Goal: Information Seeking & Learning: Compare options

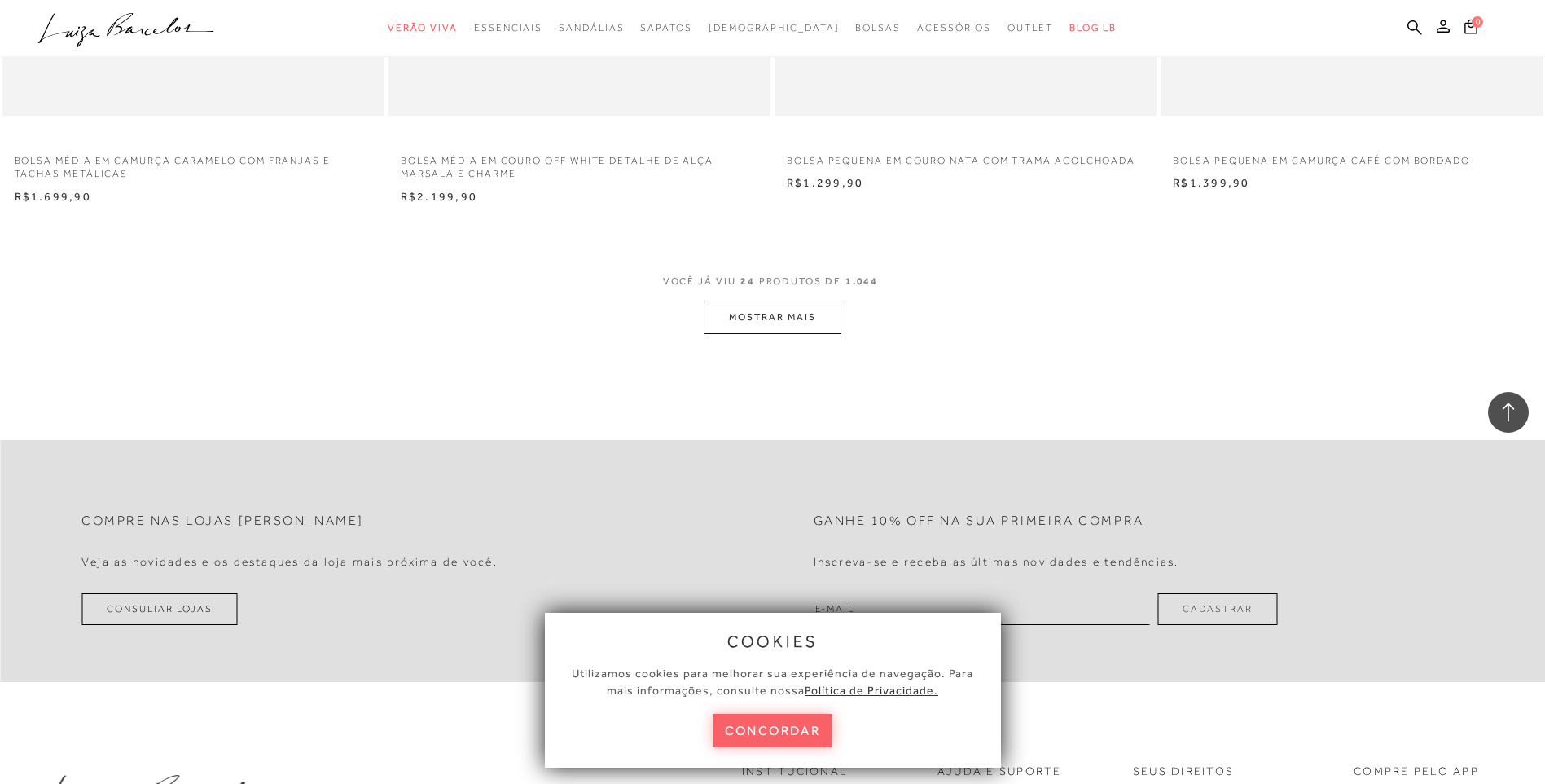
scroll to position [3992, 0]
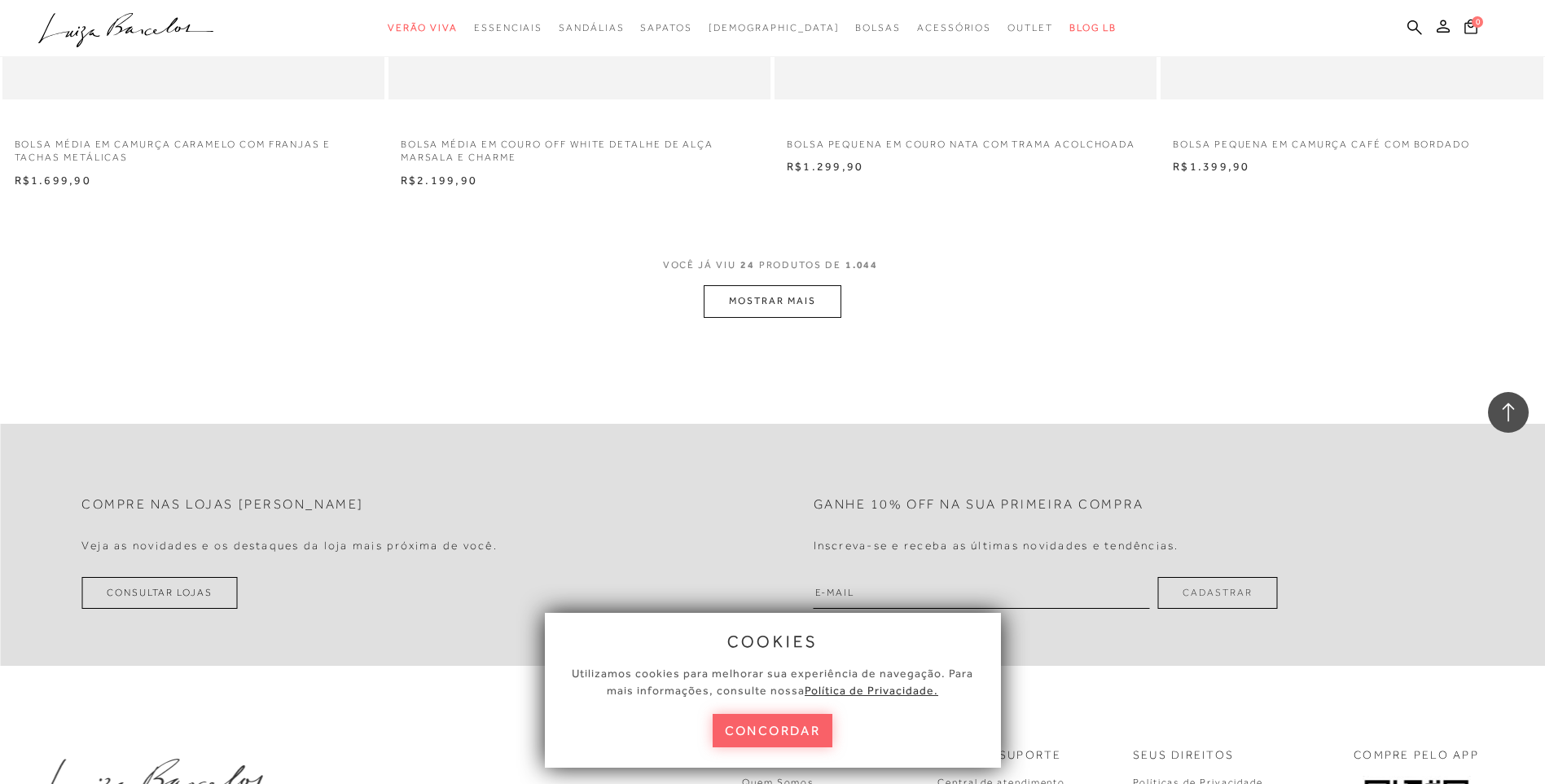
click at [774, 297] on button "MOSTRAR MAIS" at bounding box center [772, 301] width 137 height 32
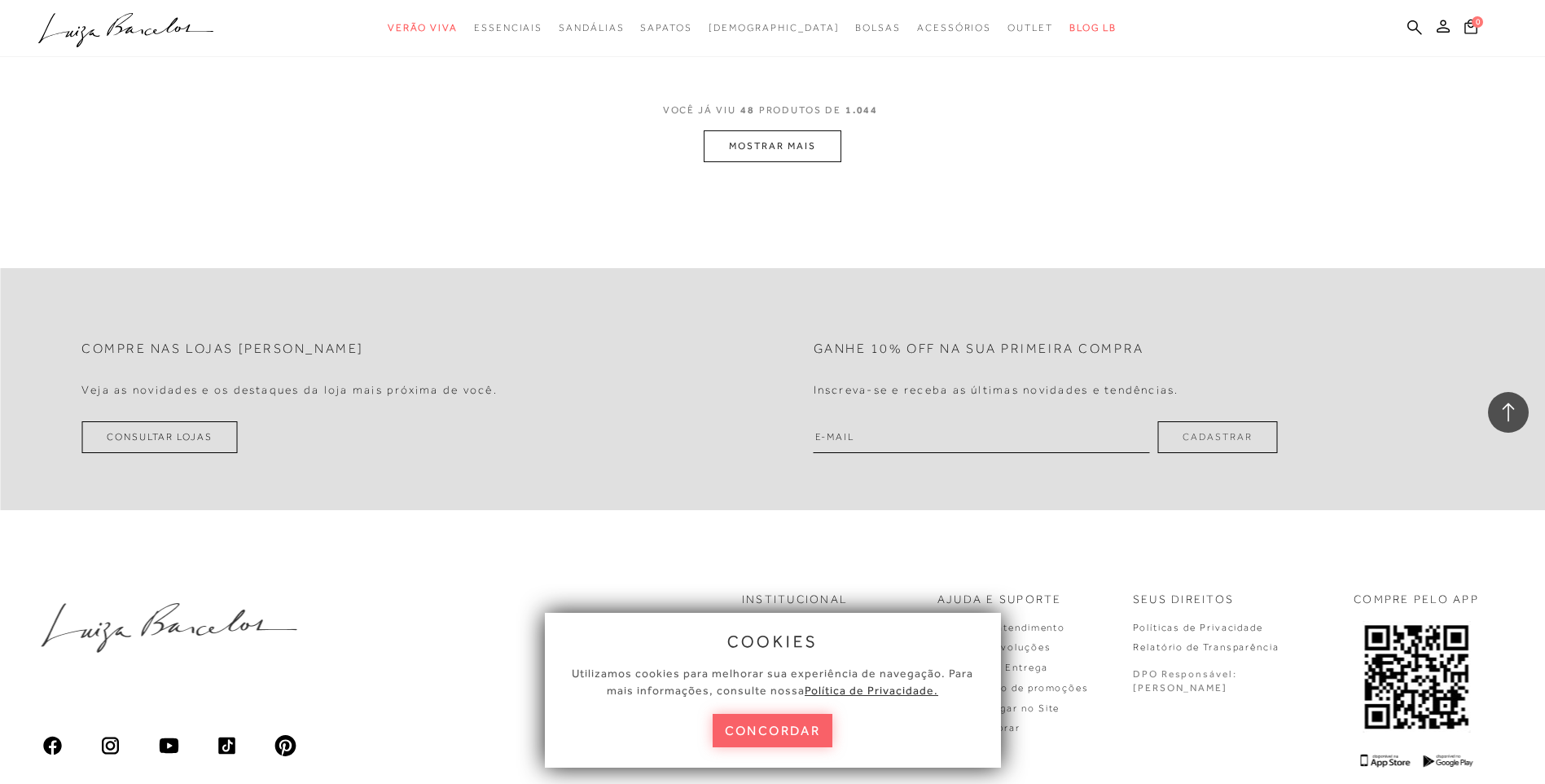
scroll to position [8227, 0]
click at [784, 134] on button "MOSTRAR MAIS" at bounding box center [772, 143] width 137 height 32
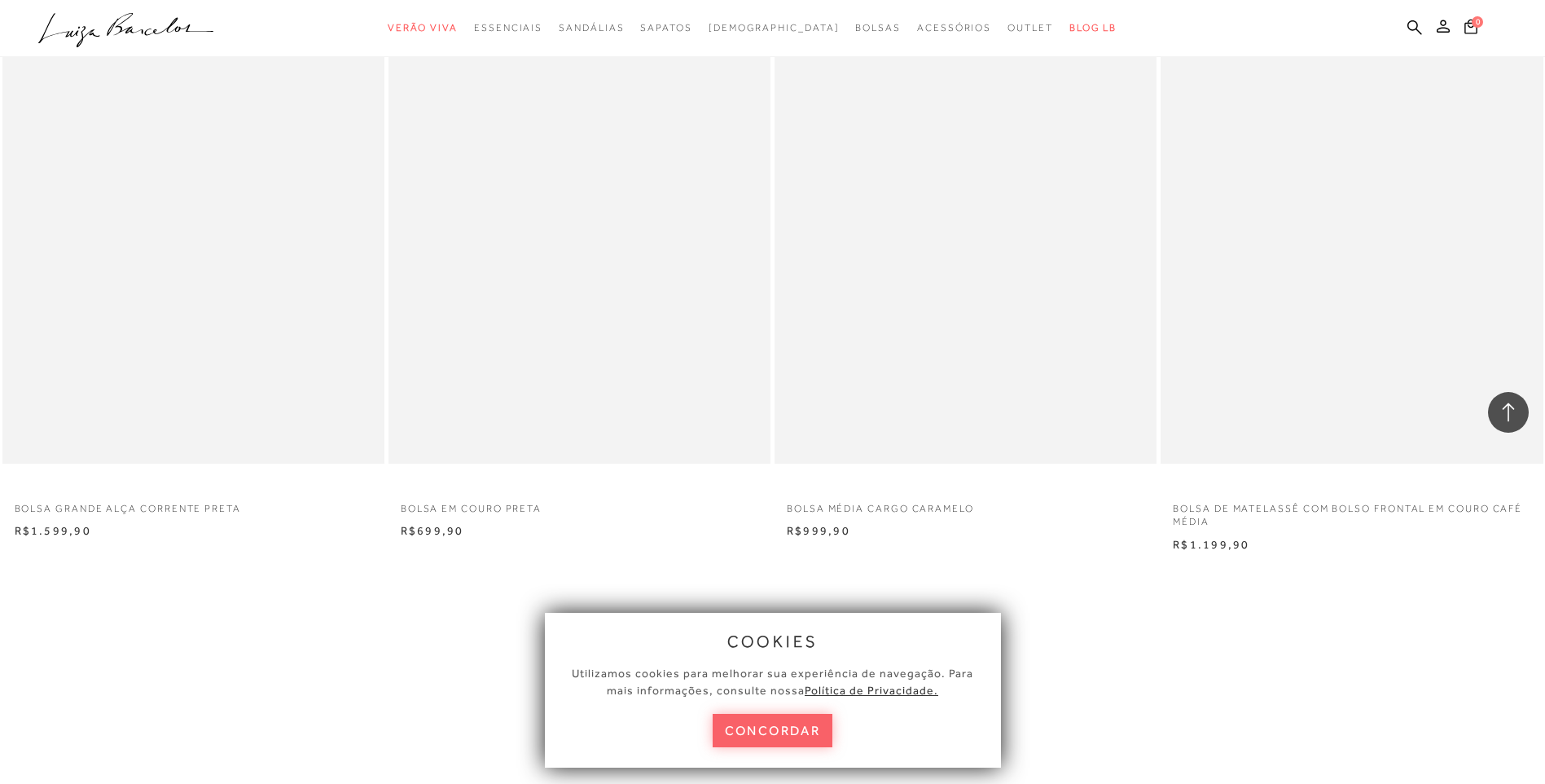
scroll to position [11728, 0]
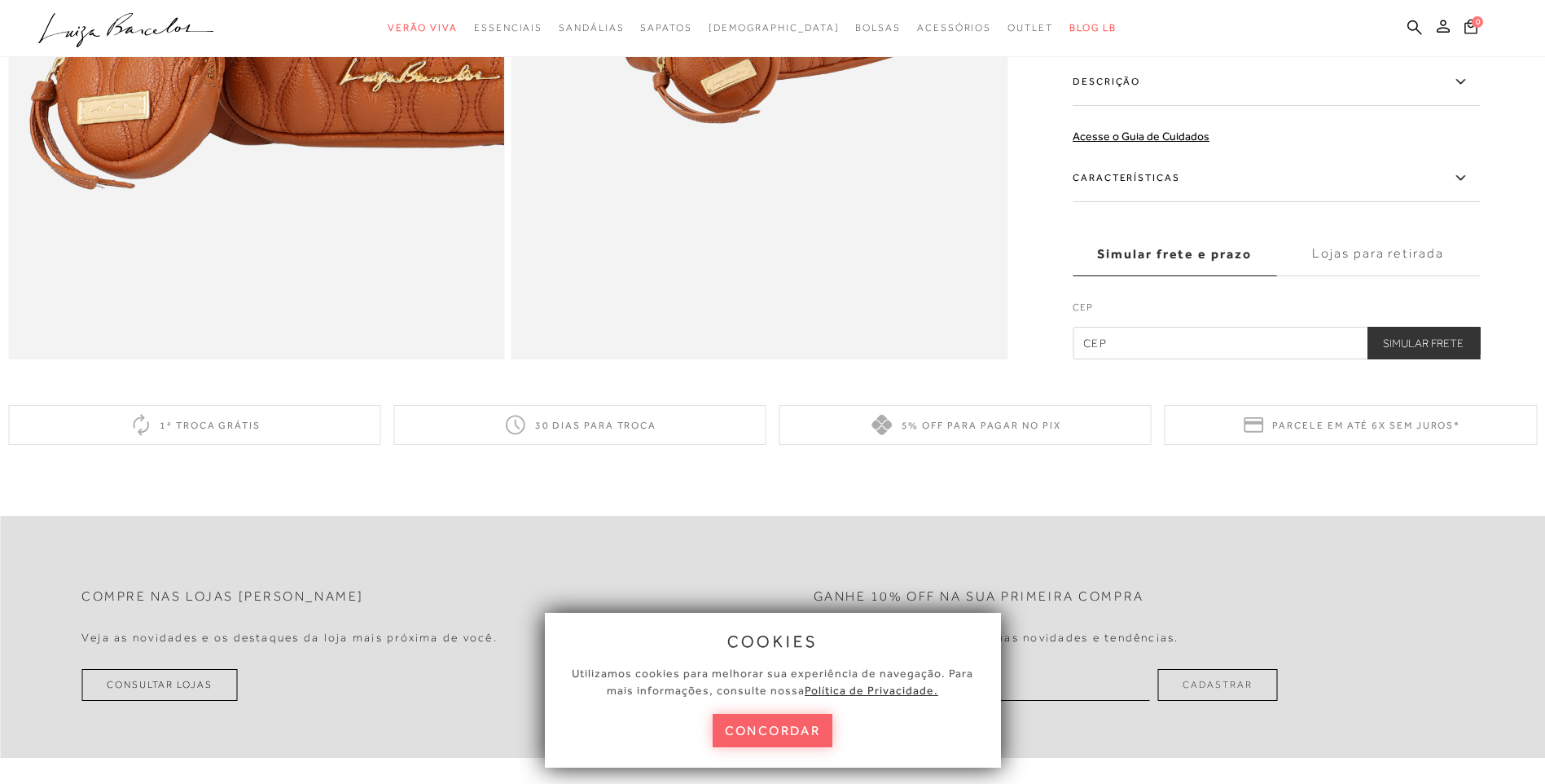
scroll to position [1548, 0]
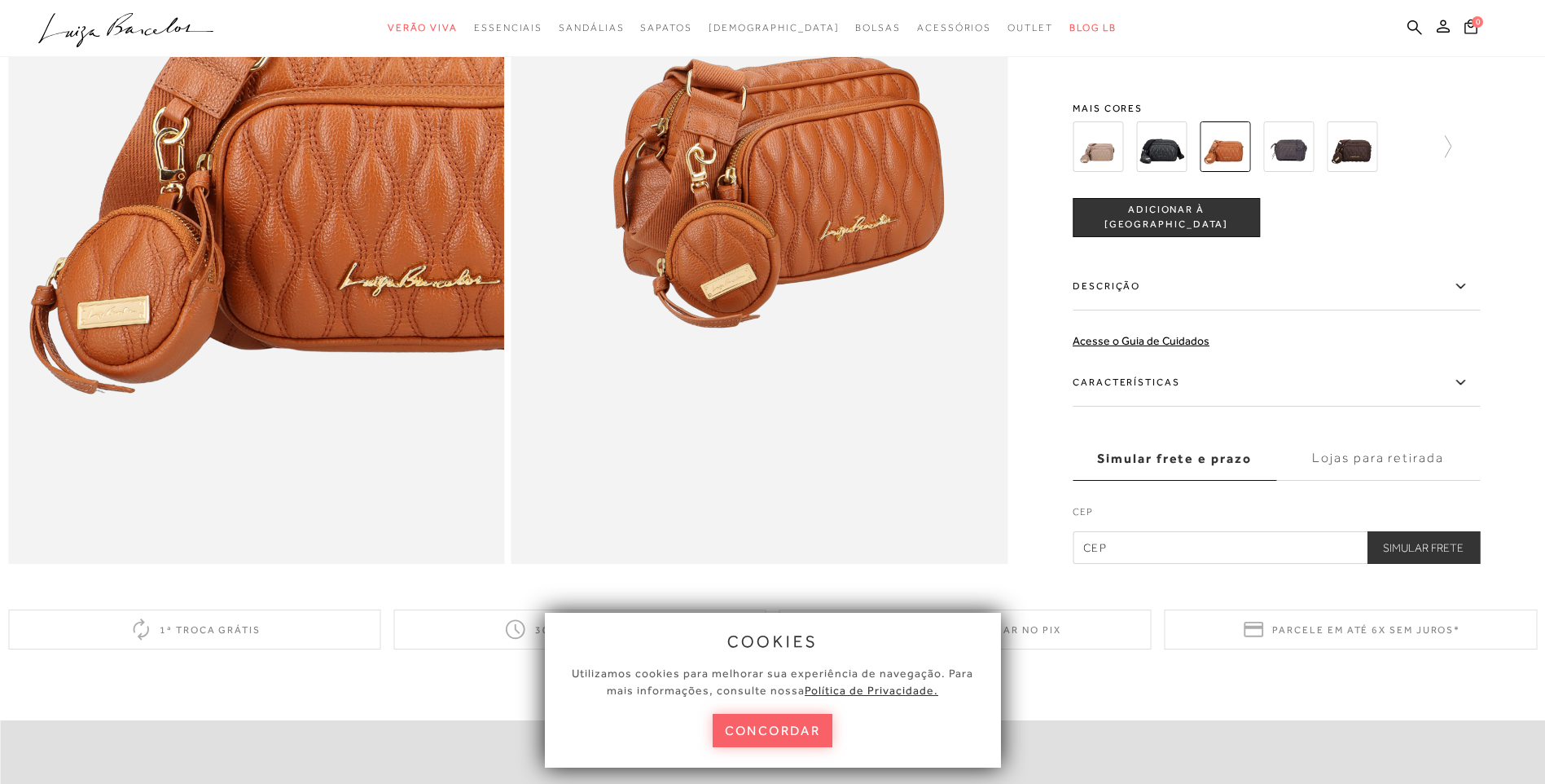
click at [1463, 393] on icon at bounding box center [1461, 382] width 20 height 20
click at [0, 0] on input "Características" at bounding box center [0, 0] width 0 height 0
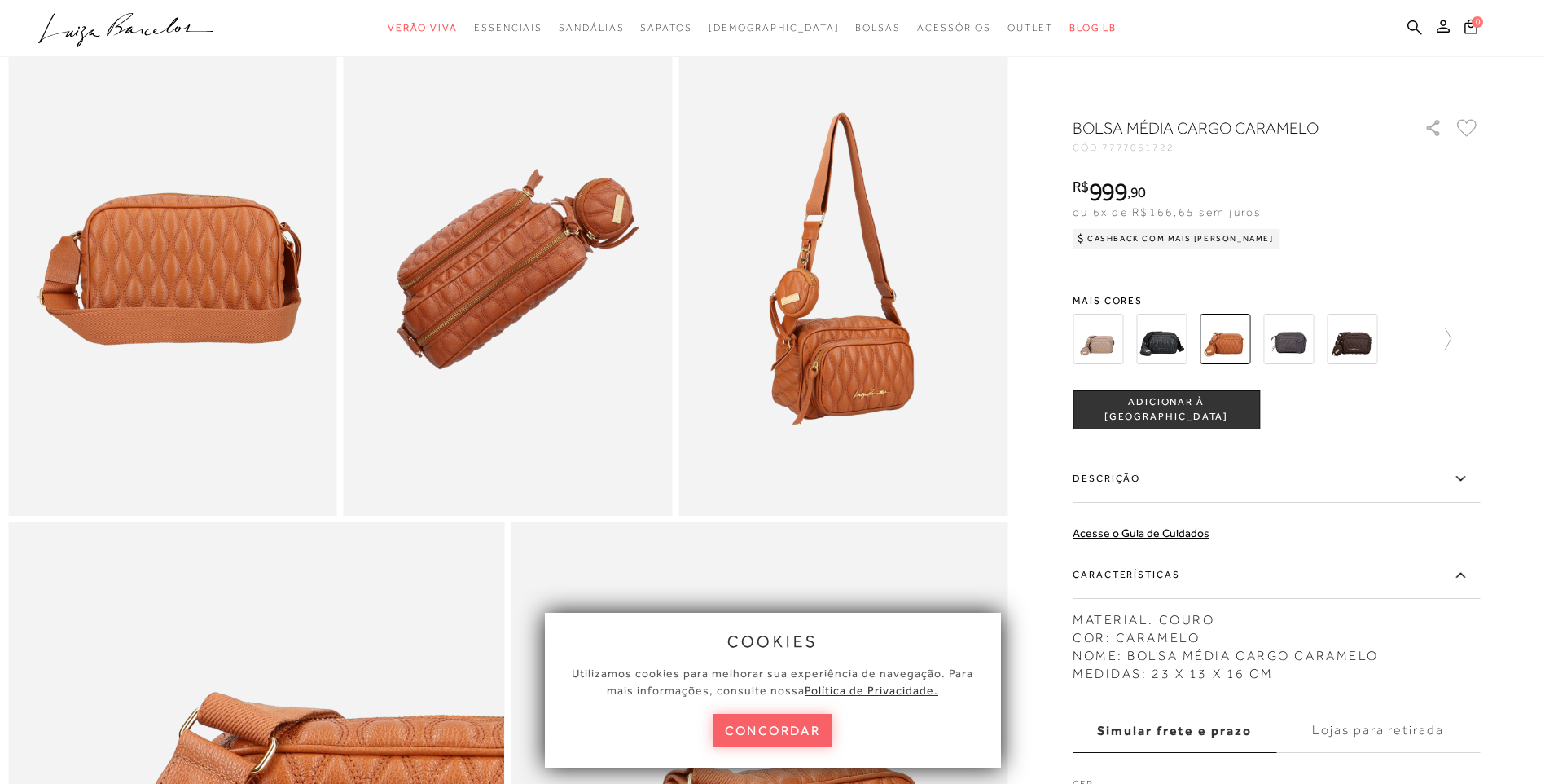
scroll to position [815, 0]
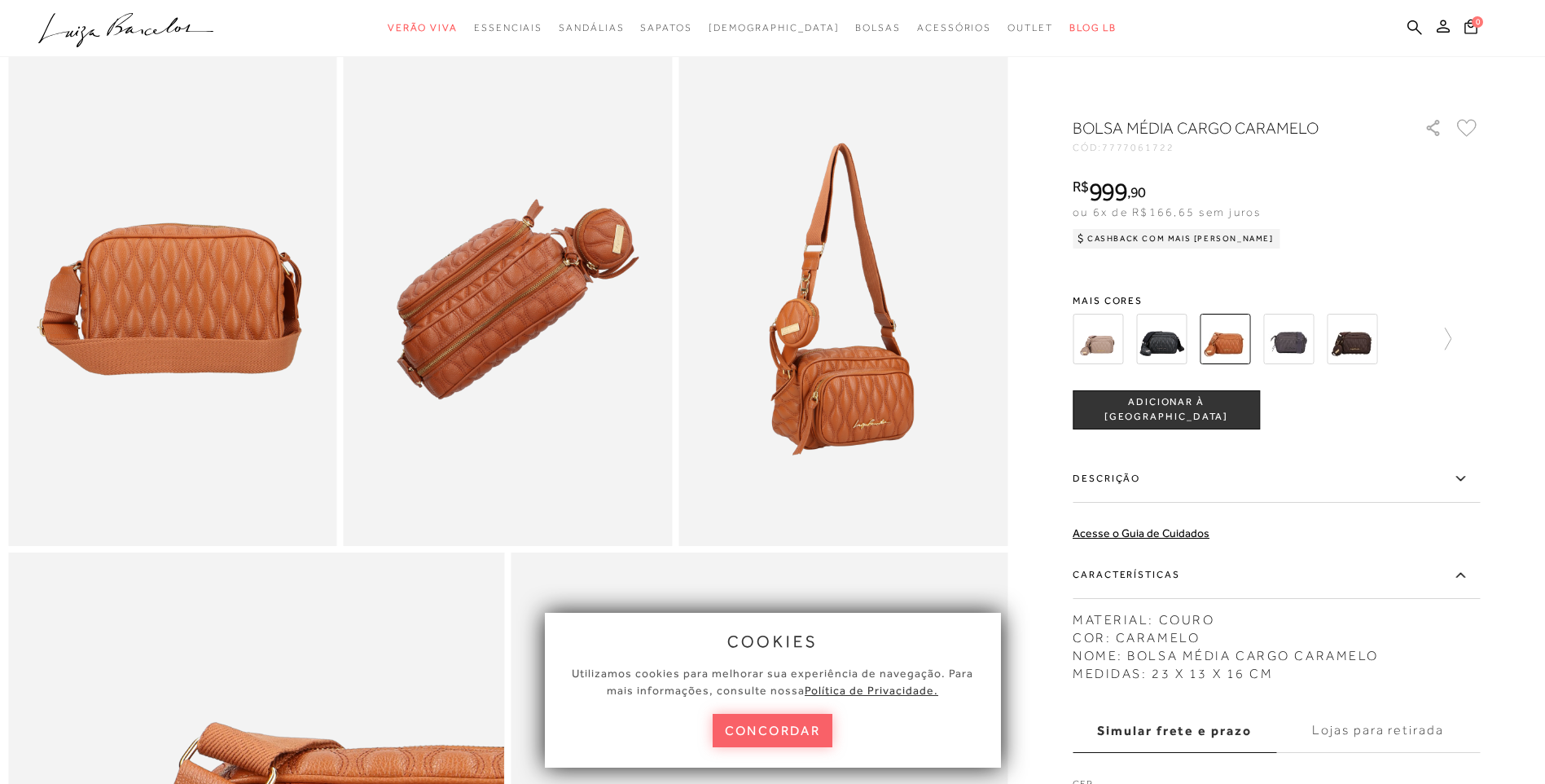
click at [1161, 340] on img at bounding box center [1161, 339] width 51 height 51
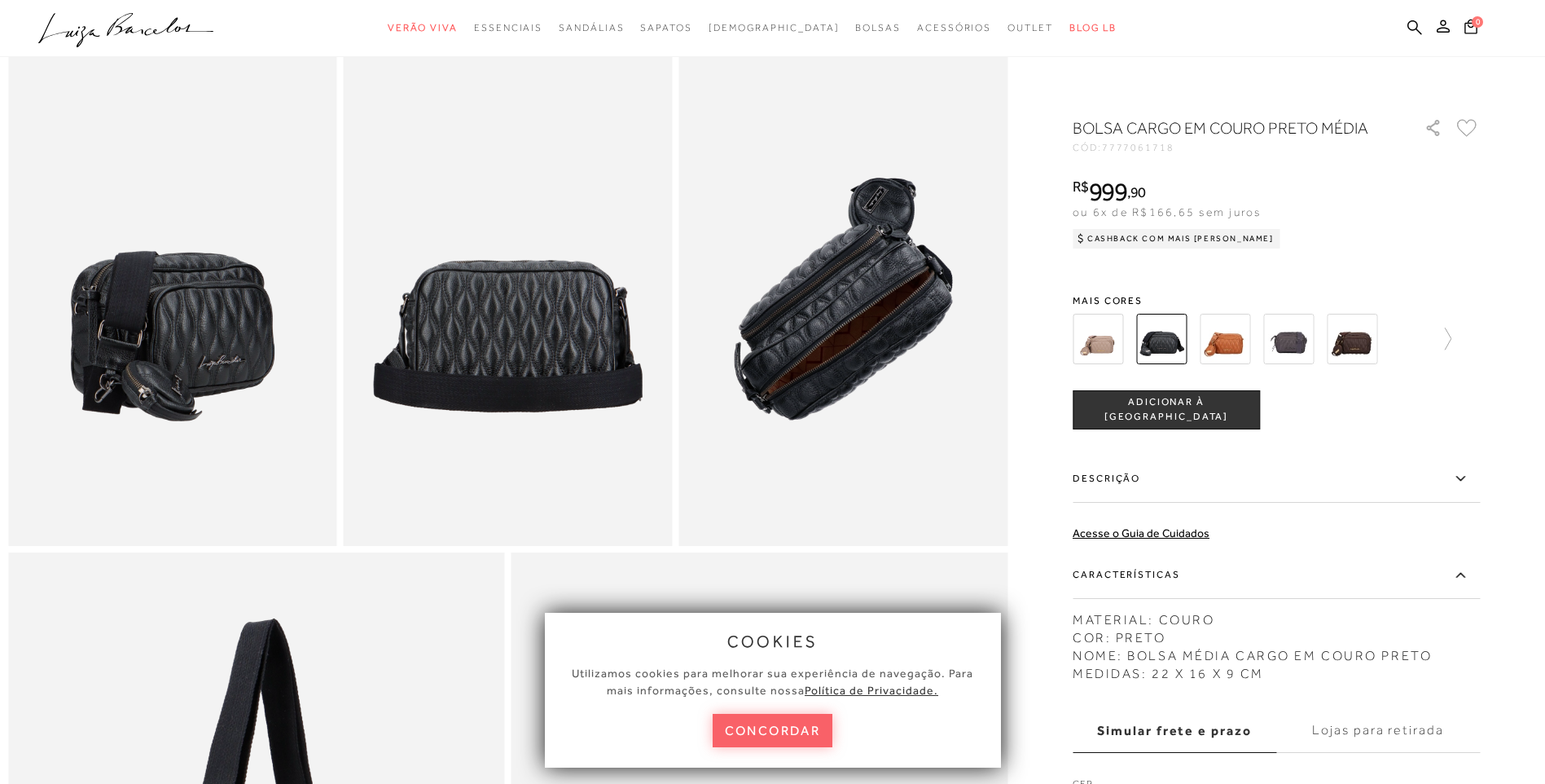
scroll to position [815, 0]
click at [1107, 336] on img at bounding box center [1098, 339] width 51 height 51
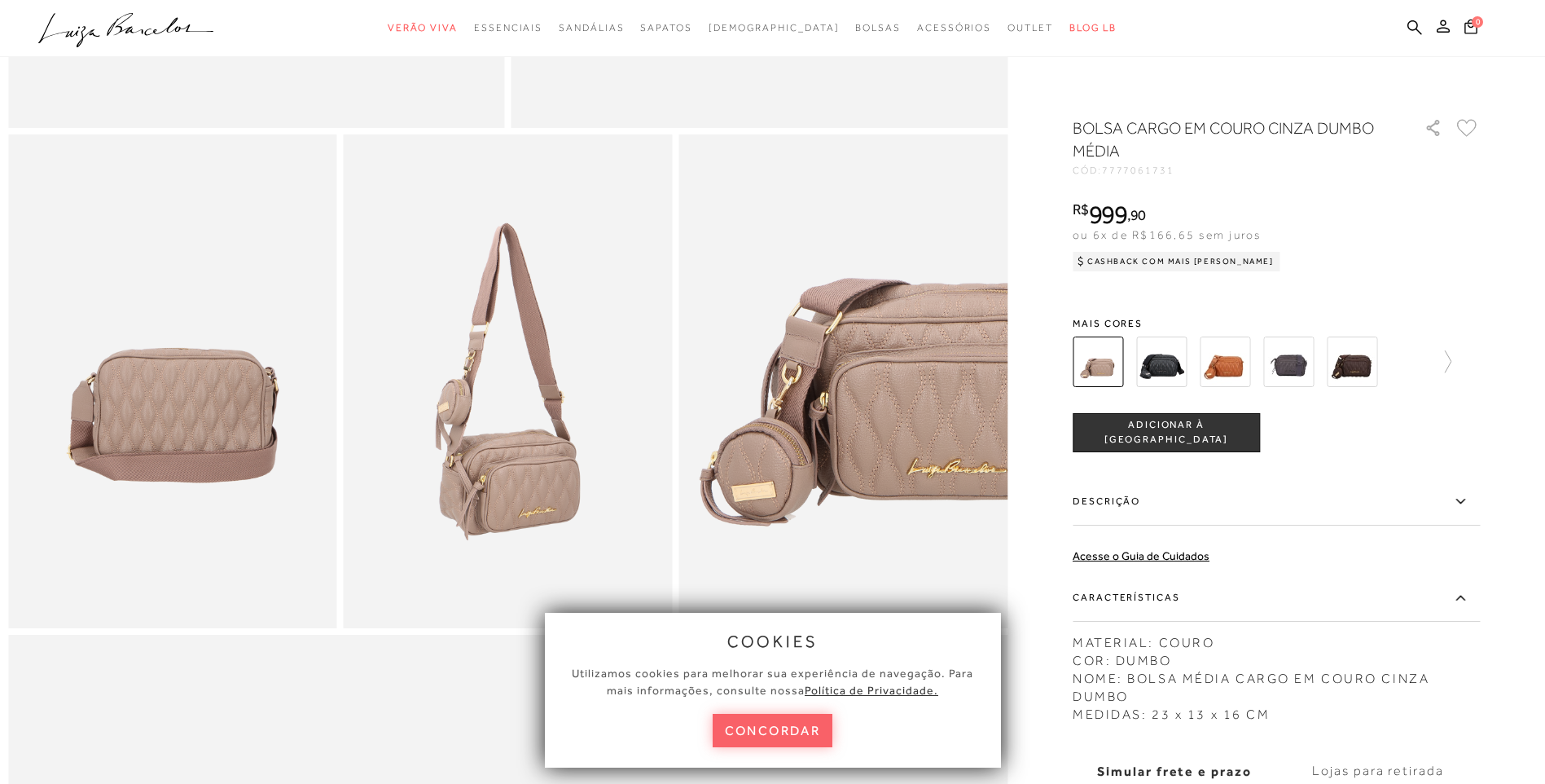
scroll to position [733, 0]
click at [1303, 359] on img at bounding box center [1288, 361] width 51 height 51
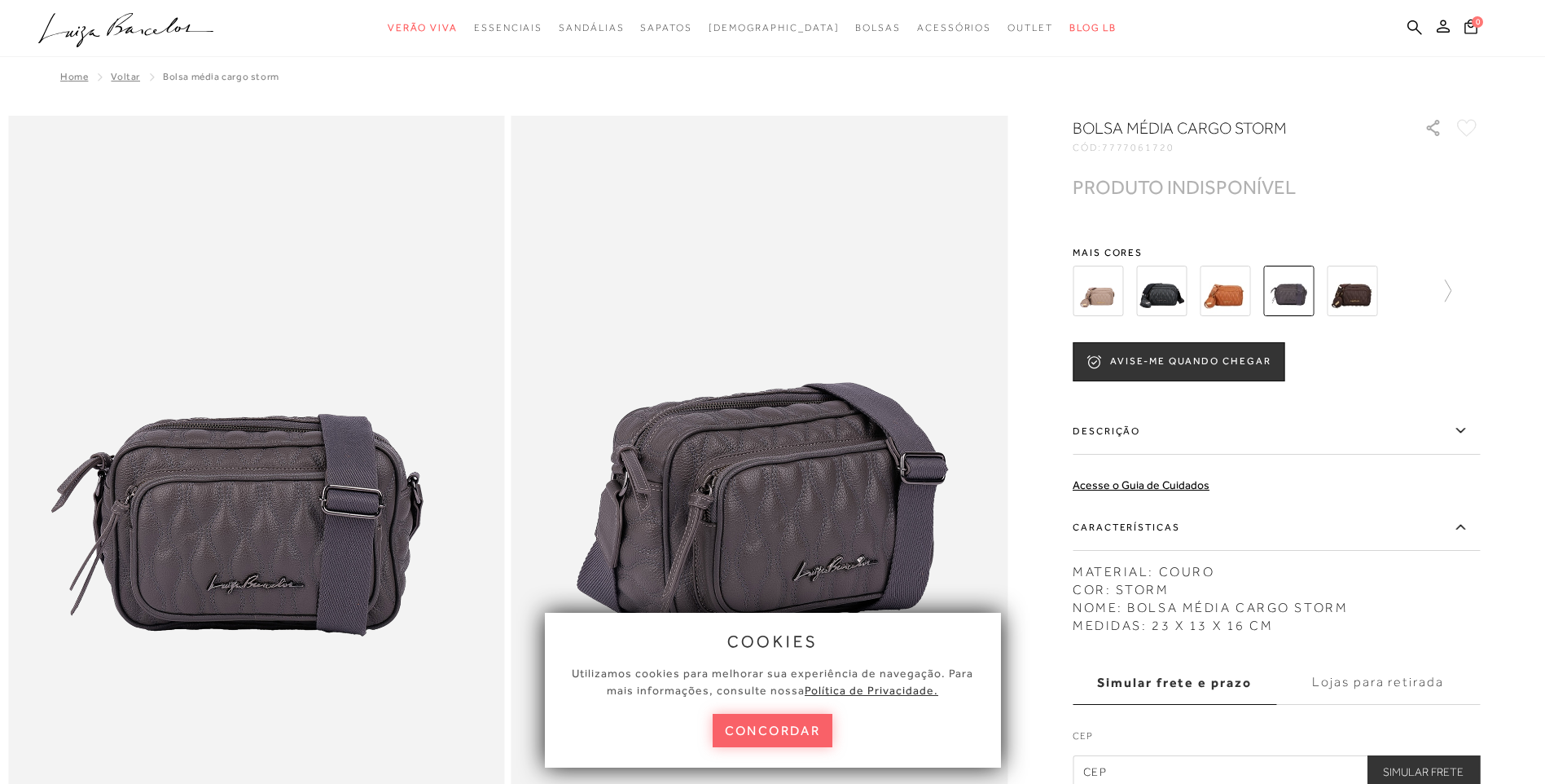
click at [1363, 297] on img at bounding box center [1352, 291] width 51 height 51
